Goal: Transaction & Acquisition: Purchase product/service

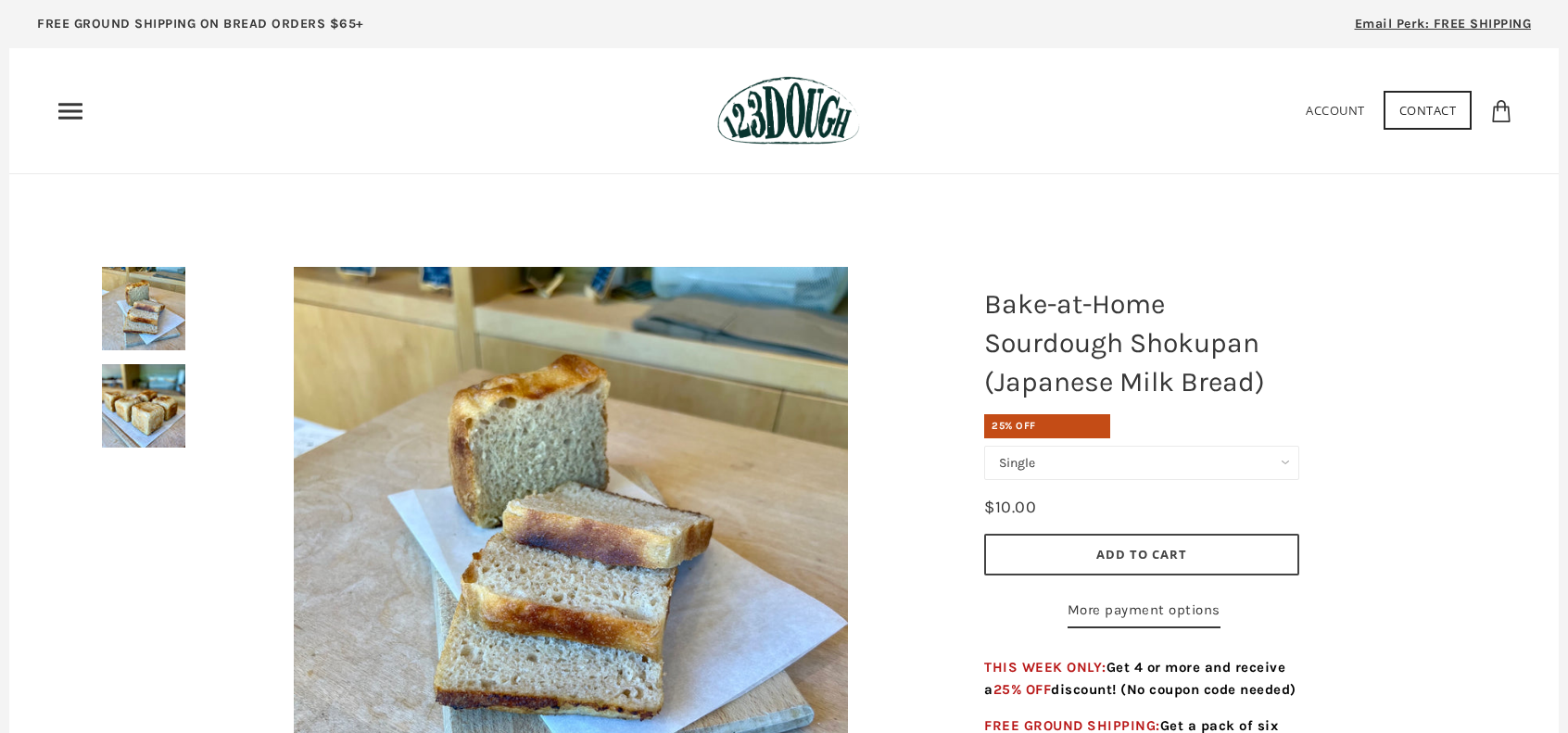
click at [172, 418] on img at bounding box center [143, 405] width 83 height 83
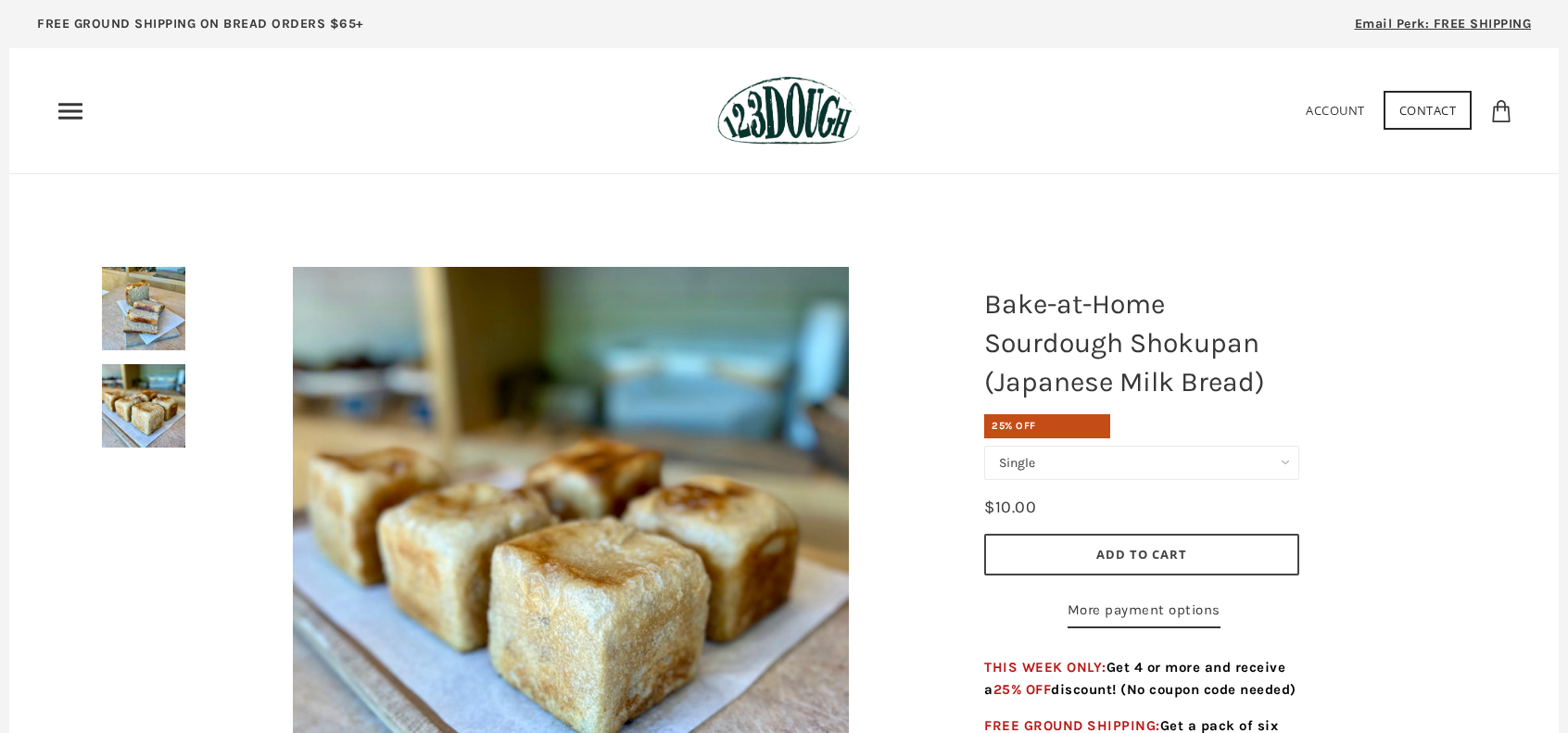
click at [154, 304] on img at bounding box center [143, 308] width 83 height 83
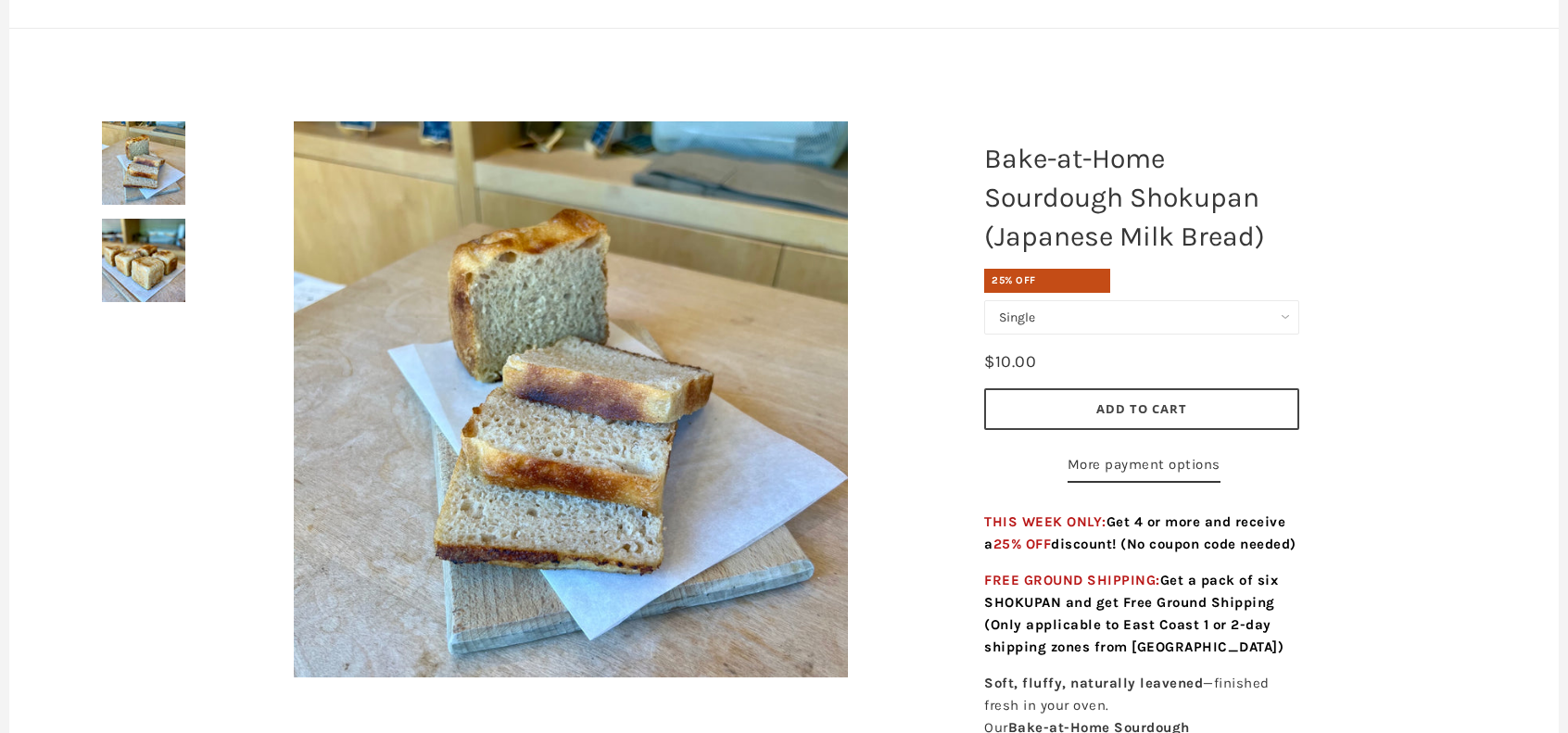
scroll to position [278, 0]
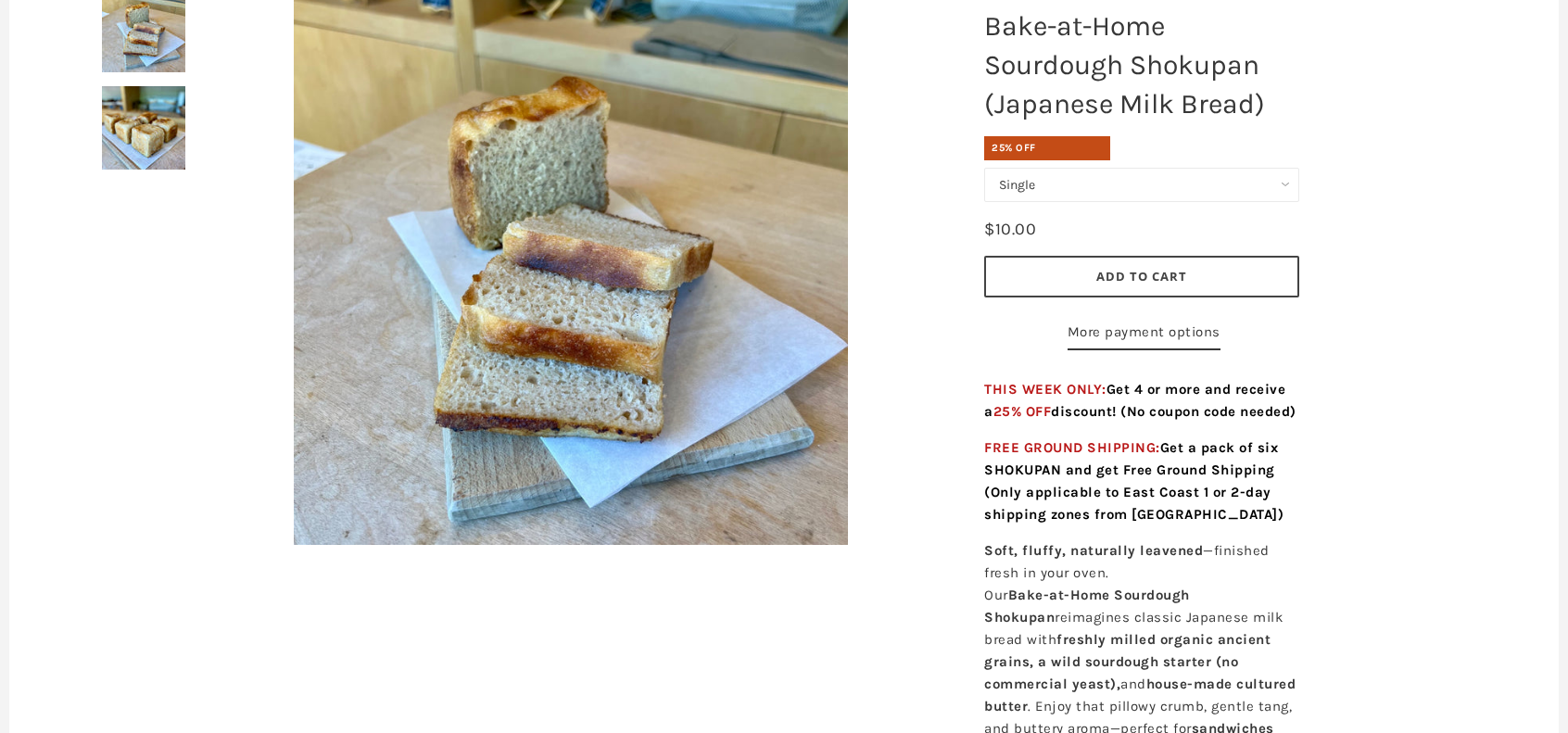
click at [1288, 186] on select "Single Set of 6" at bounding box center [1142, 185] width 315 height 34
select select "Set of 6"
click at [985, 168] on select "Single Set of 6" at bounding box center [1142, 185] width 315 height 34
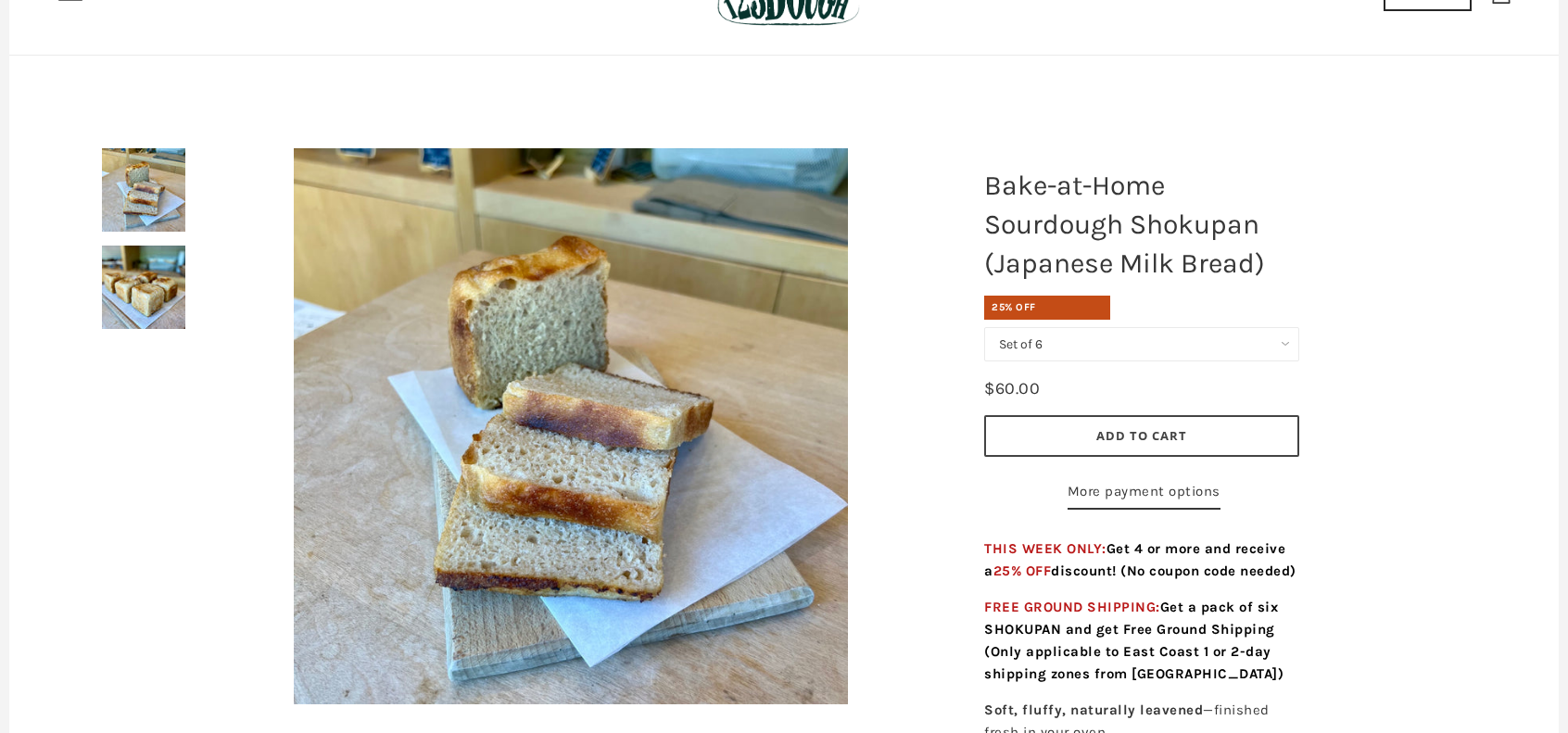
scroll to position [185, 0]
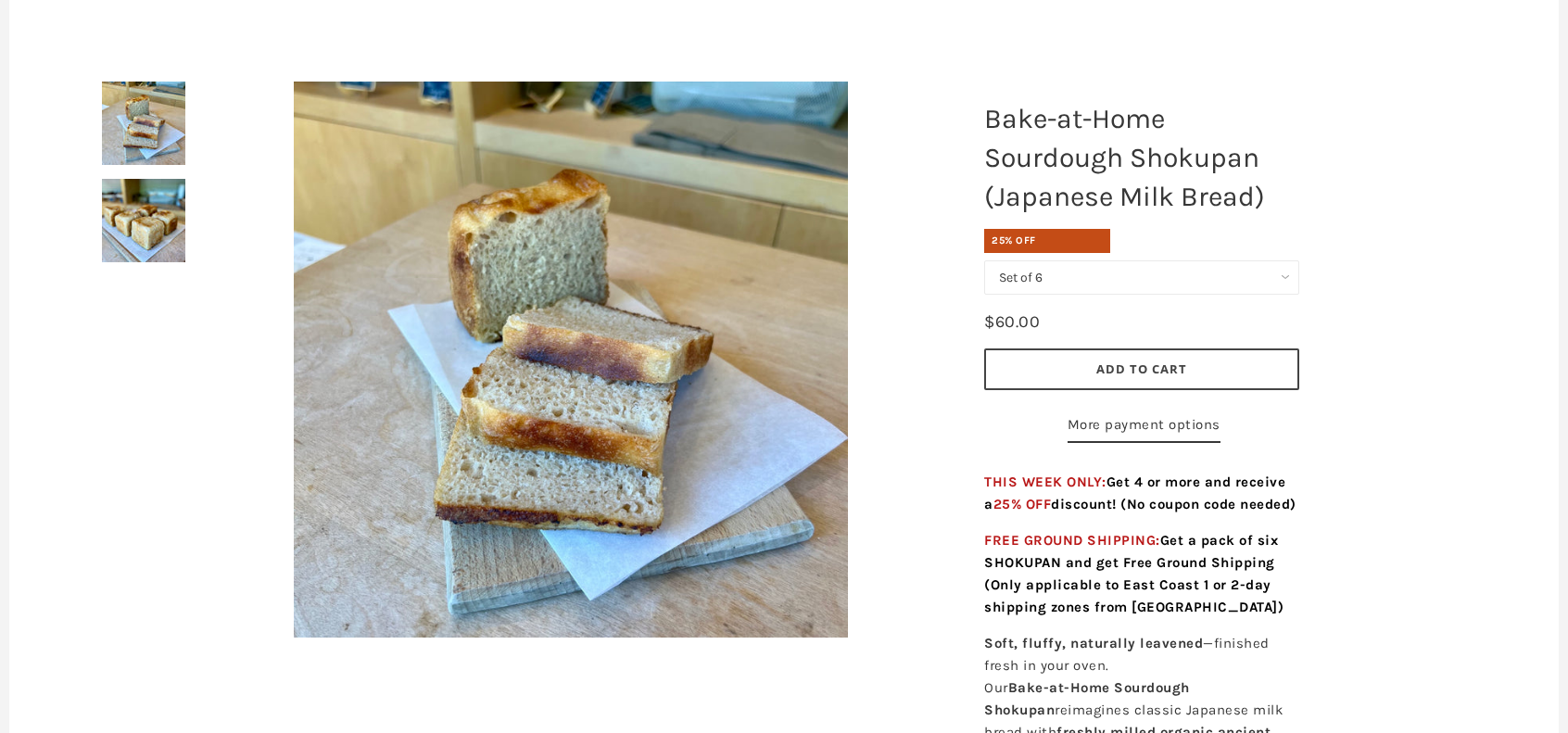
click at [1129, 363] on span "Add to Cart" at bounding box center [1141, 368] width 91 height 16
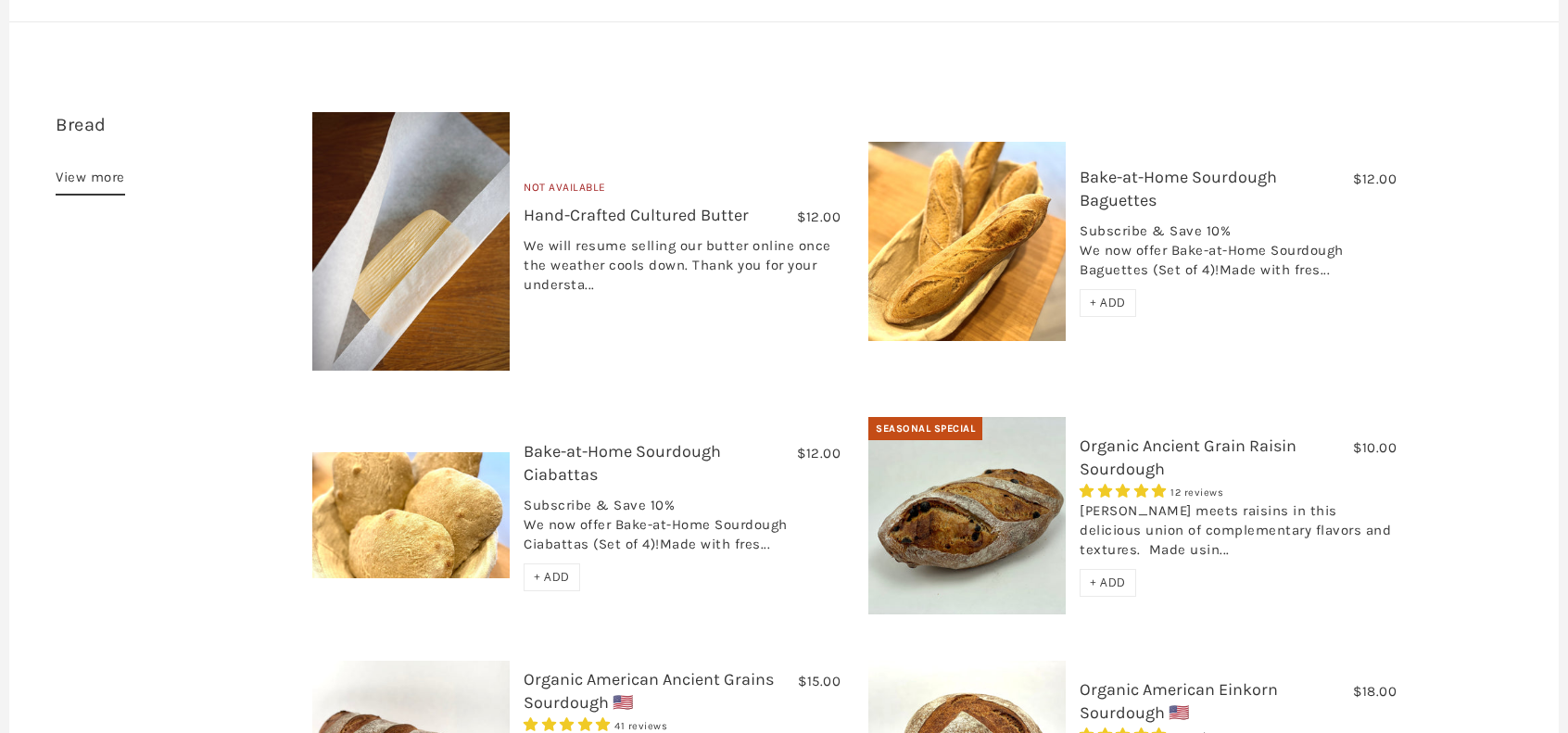
scroll to position [441, 0]
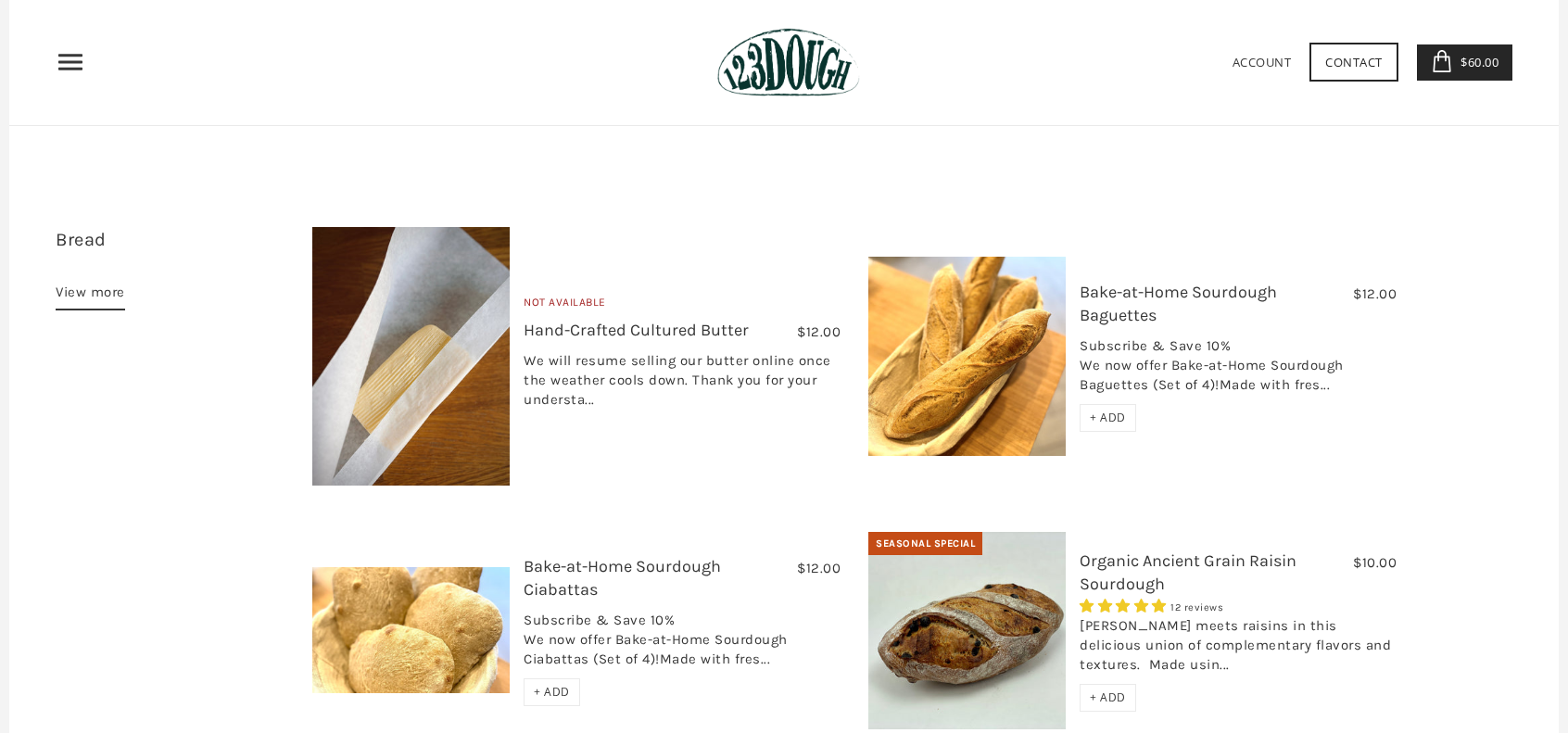
click at [64, 281] on link "View more" at bounding box center [90, 295] width 70 height 30
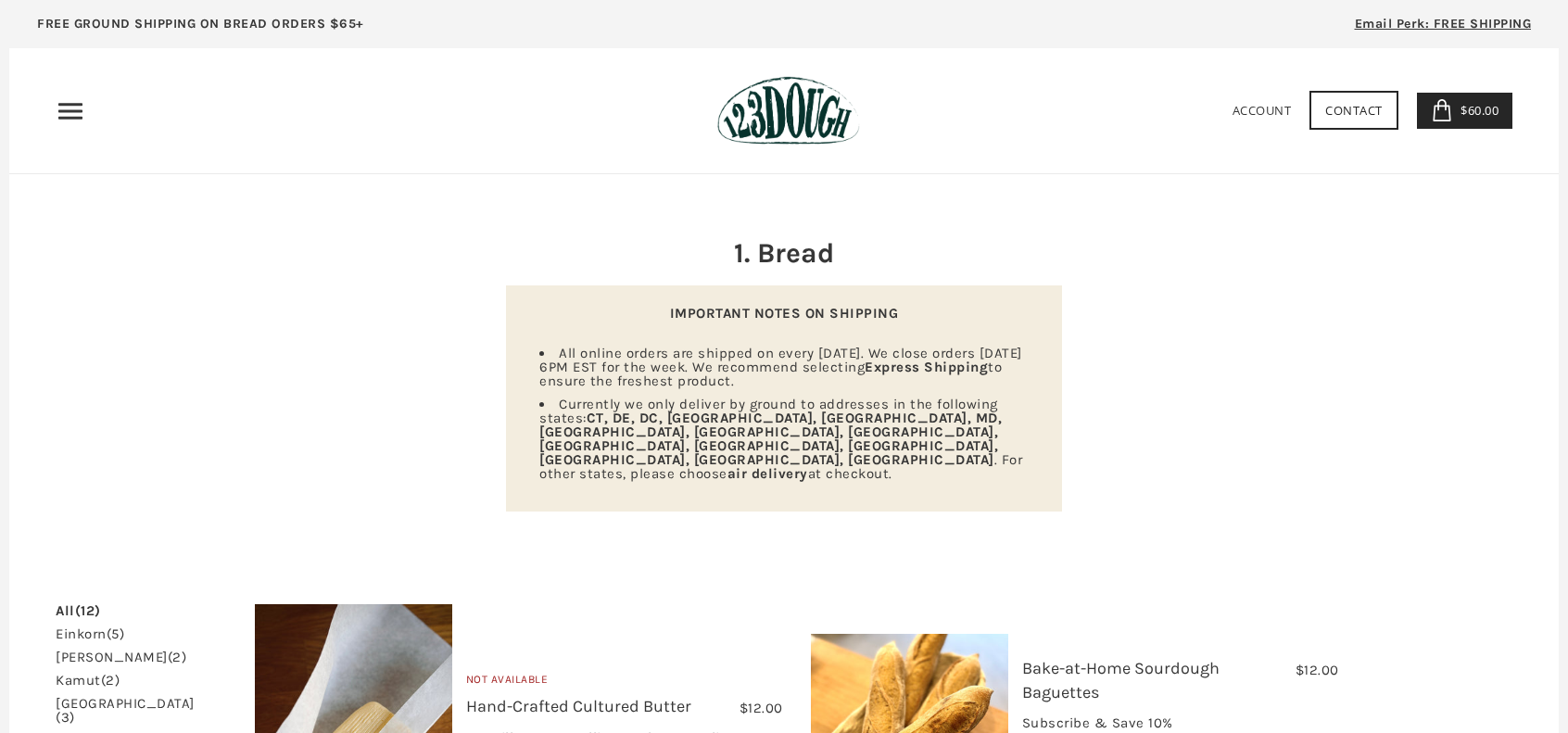
click at [75, 105] on use "Primary" at bounding box center [70, 111] width 24 height 16
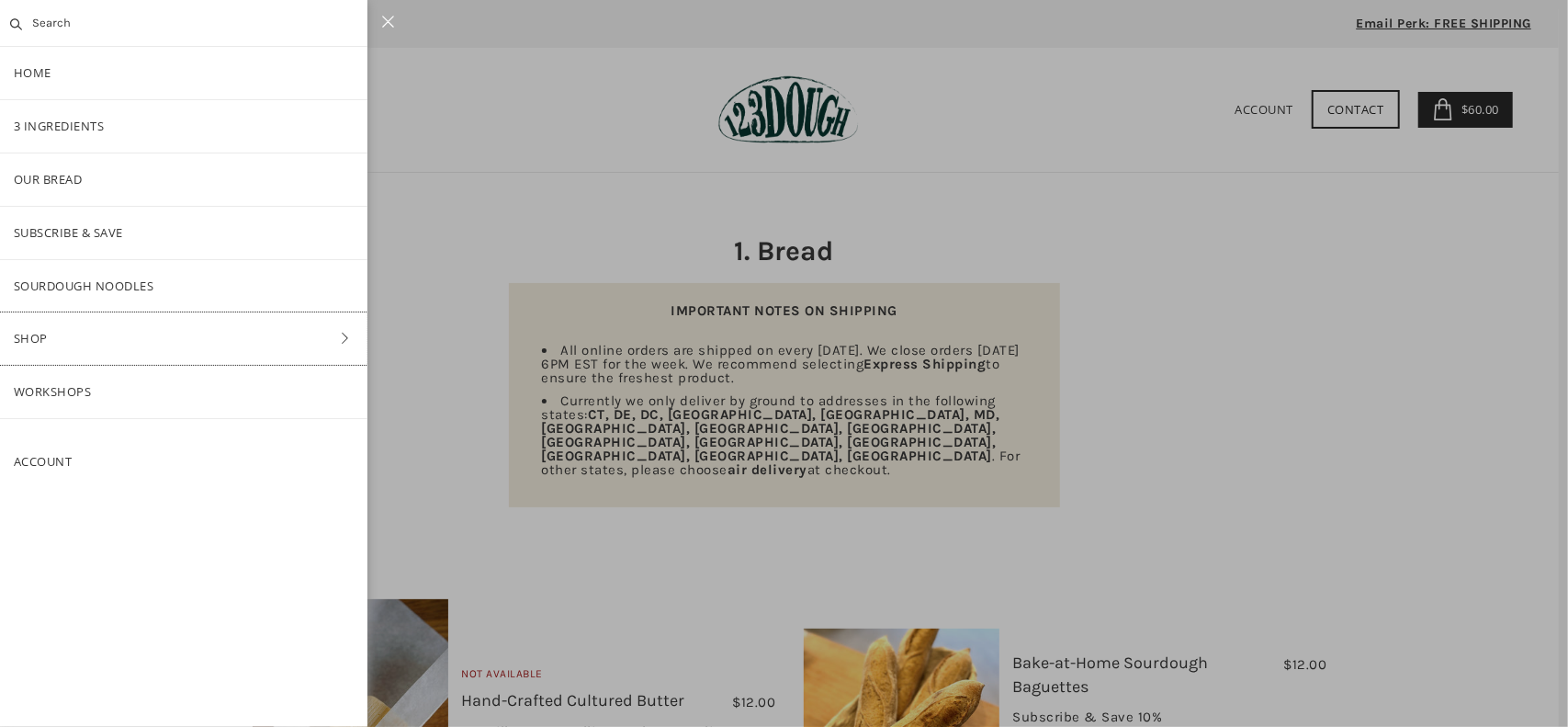
click at [322, 343] on link "Shop" at bounding box center [184, 338] width 367 height 52
click at [69, 281] on link "Pantry" at bounding box center [184, 286] width 367 height 52
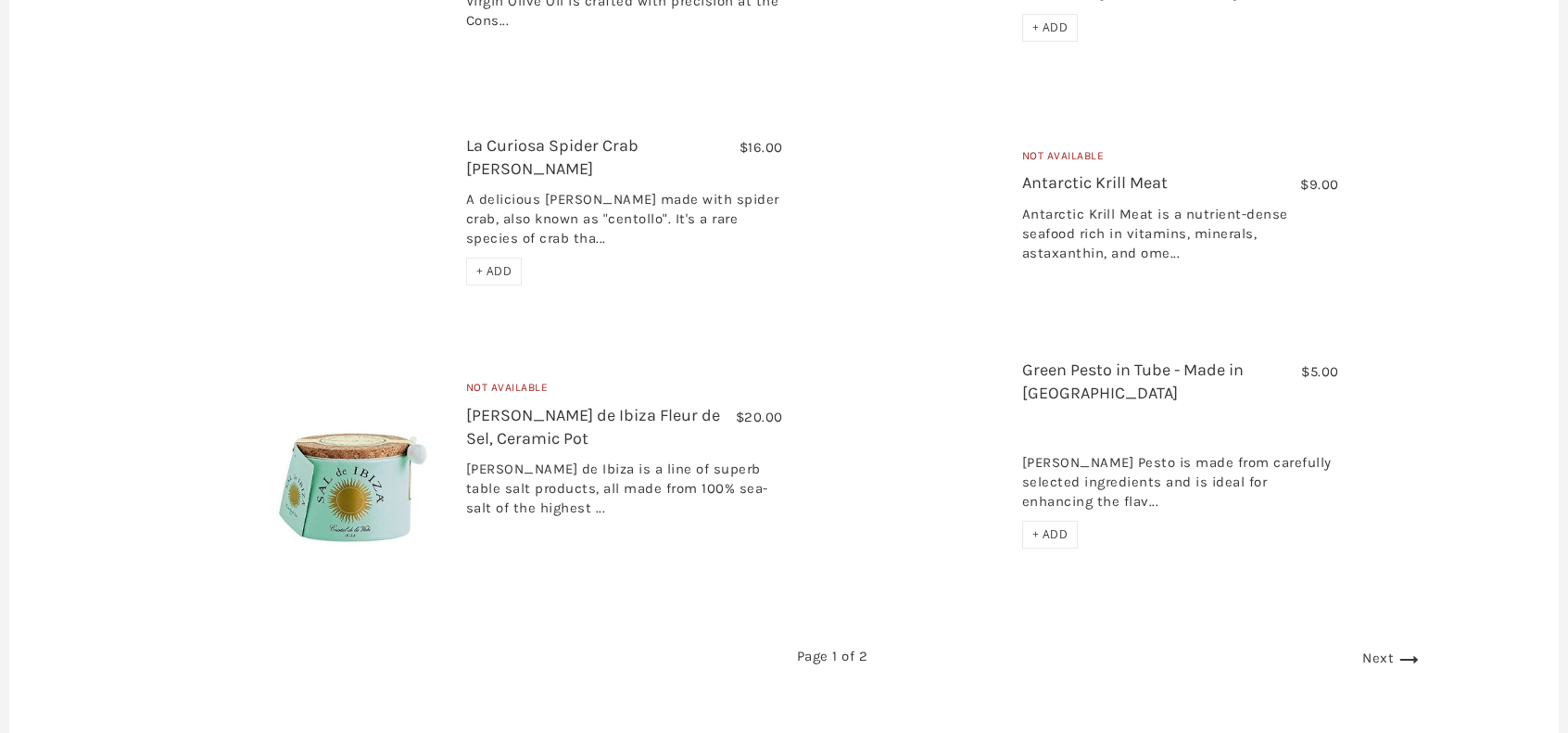
scroll to position [3236, 0]
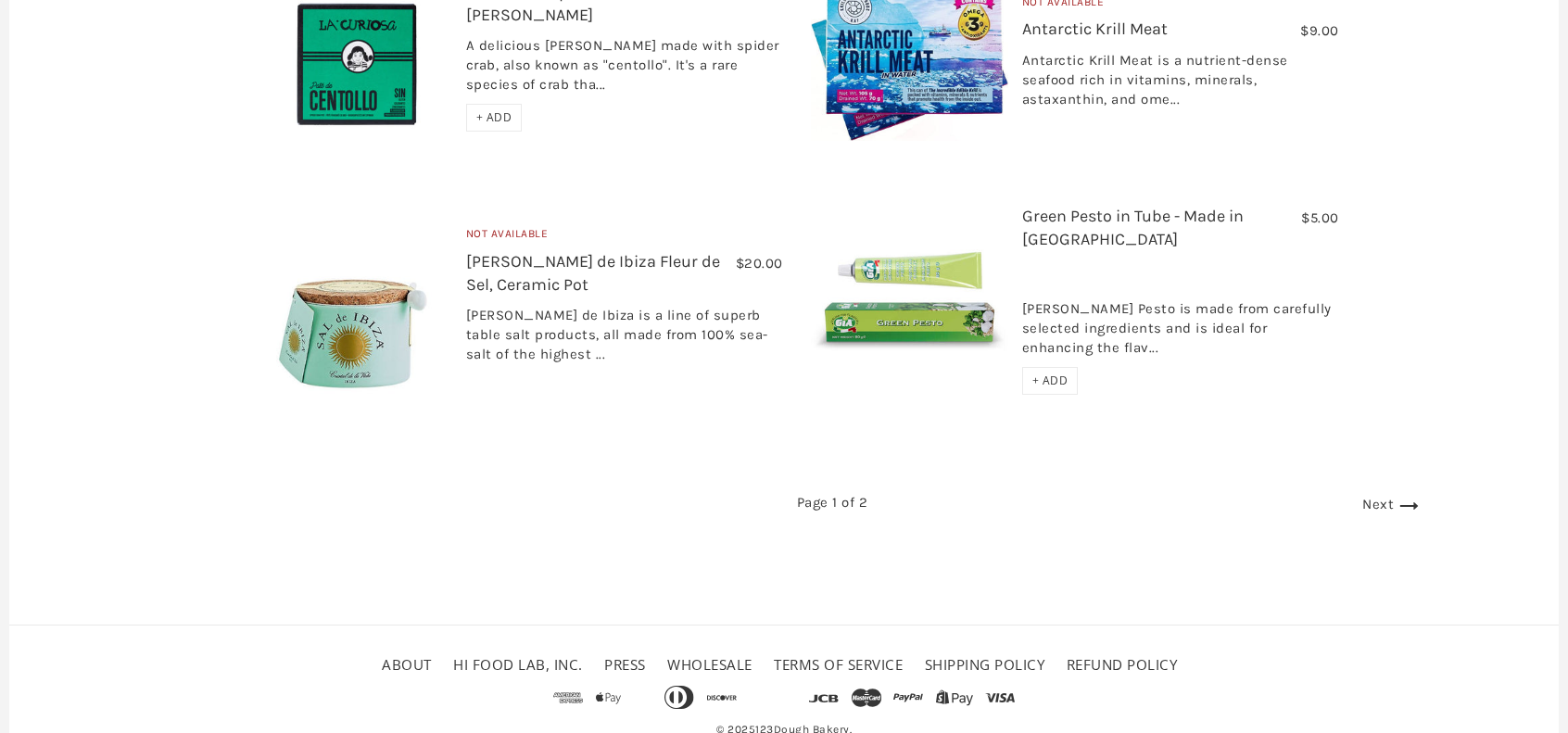
click at [1363, 495] on link "Next" at bounding box center [1393, 503] width 61 height 16
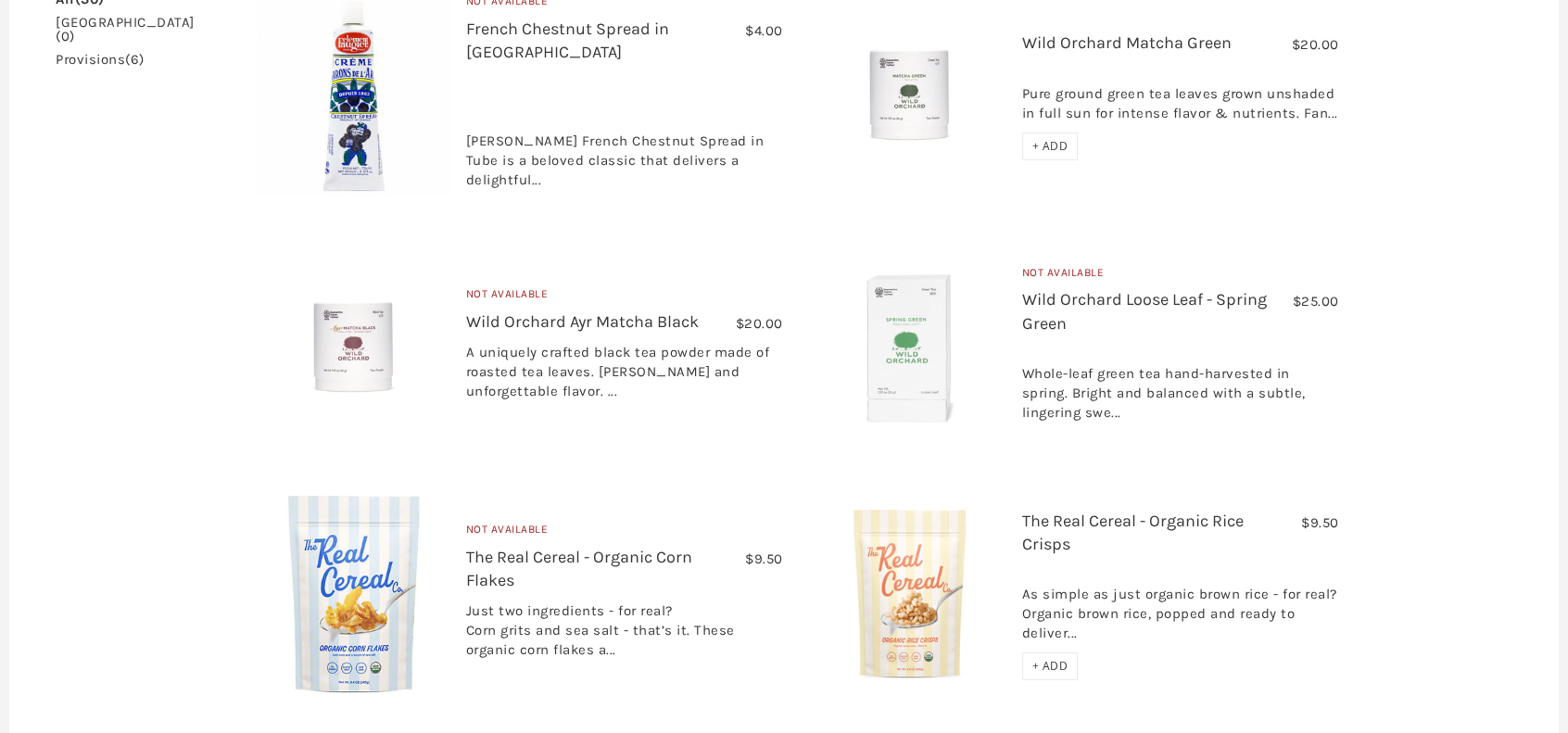
scroll to position [834, 0]
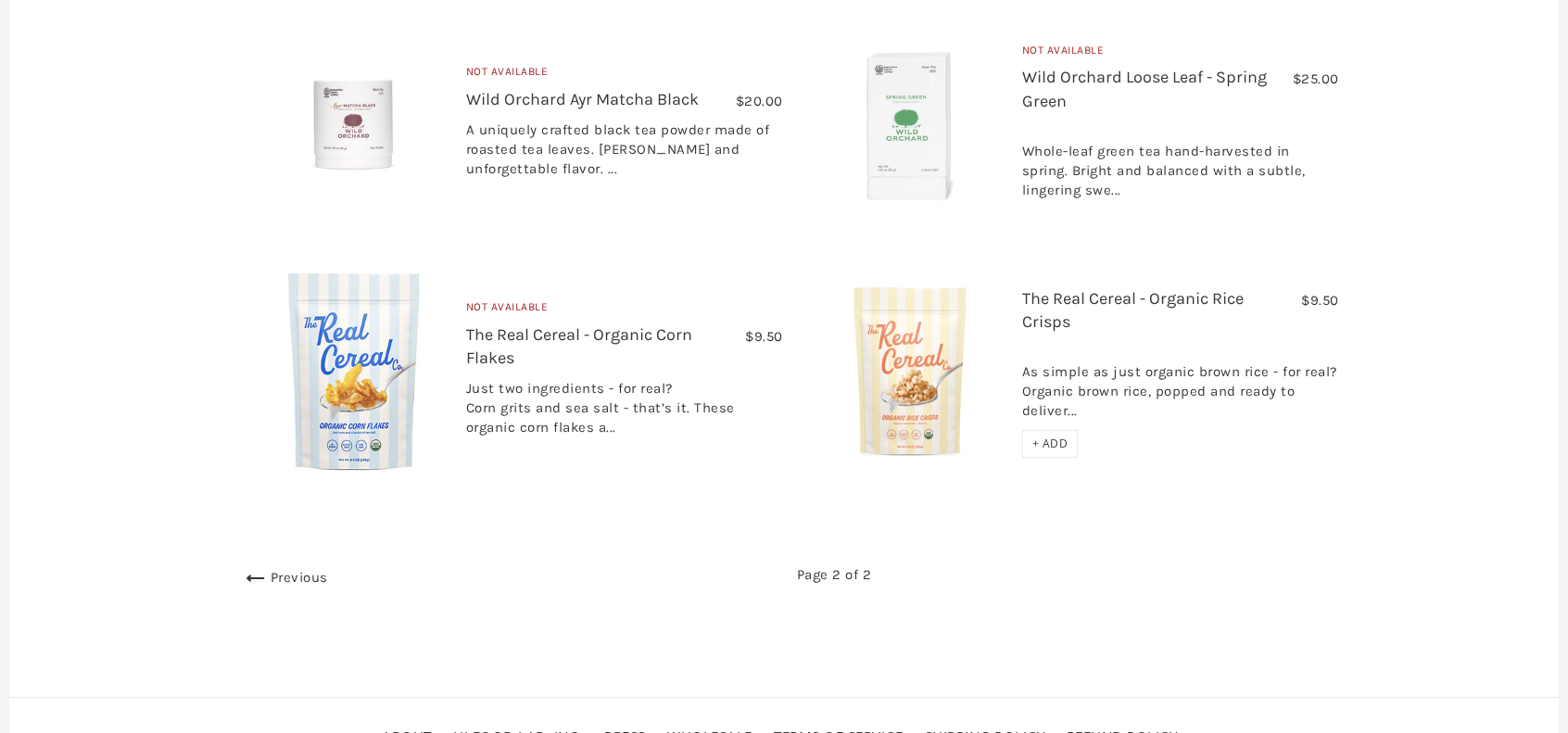
click at [286, 569] on link "Previous" at bounding box center [284, 576] width 87 height 16
click at [279, 569] on link "Previous" at bounding box center [284, 576] width 87 height 16
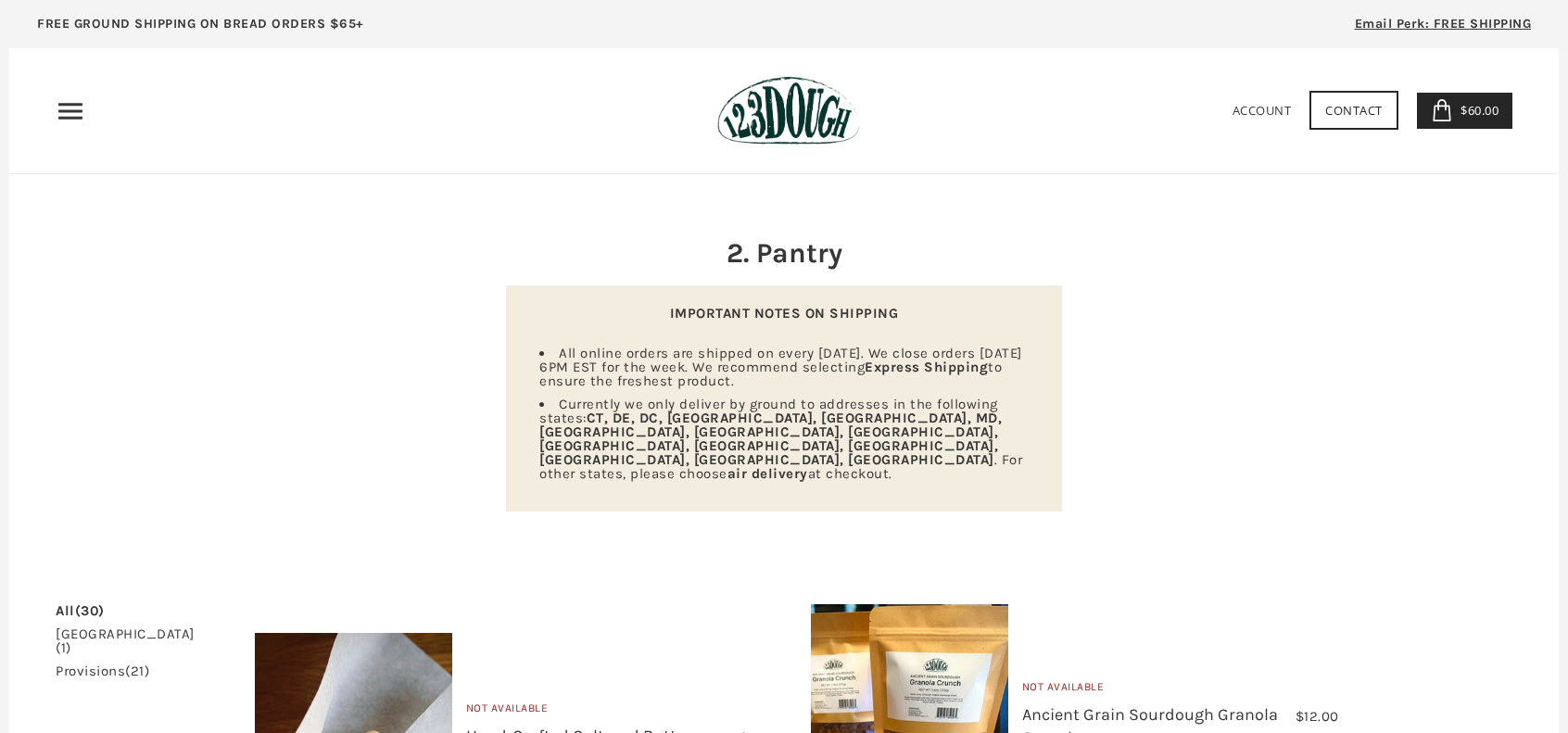
click at [1473, 107] on span "$60.00" at bounding box center [1477, 110] width 43 height 16
